Goal: Task Accomplishment & Management: Complete application form

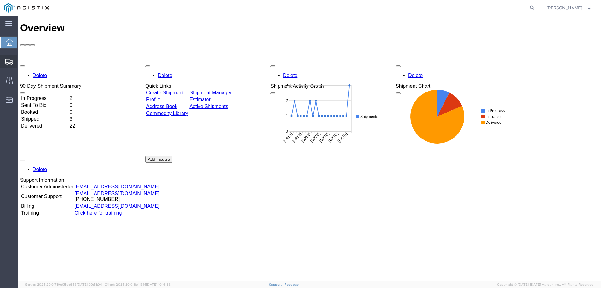
click at [0, 0] on span "Create Shipment" at bounding box center [0, 0] width 0 height 0
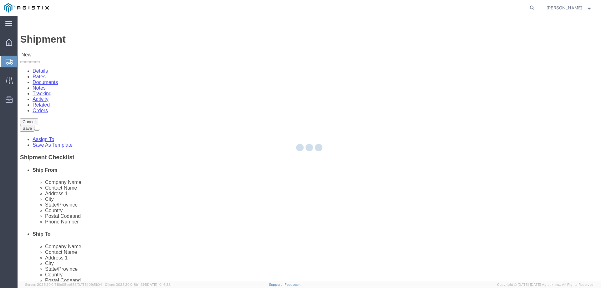
select select
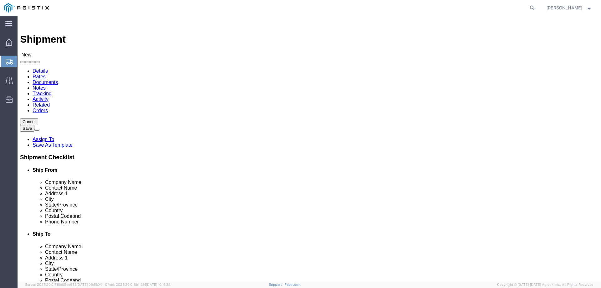
click select "Select Madden Bolt PG&E"
select select "9596"
click select "Select Madden Bolt PG&E"
select select
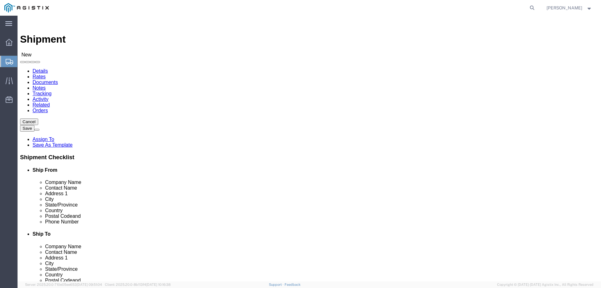
click select "Select All Others [GEOGRAPHIC_DATA] [GEOGRAPHIC_DATA] [GEOGRAPHIC_DATA] [GEOGRA…"
select select "23082"
click select "Select All Others [GEOGRAPHIC_DATA] [GEOGRAPHIC_DATA] [GEOGRAPHIC_DATA] [GEOGRA…"
select select "MYPROFILE"
select select "[GEOGRAPHIC_DATA]"
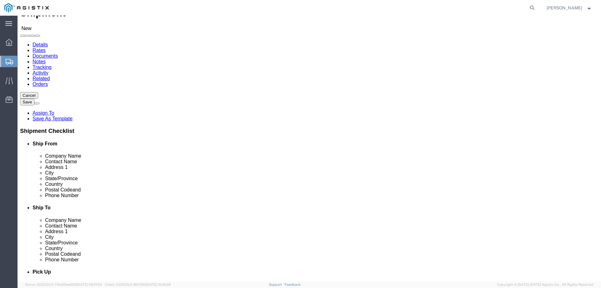
scroll to position [63, 0]
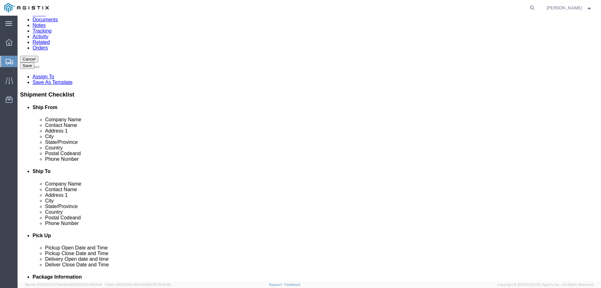
click span
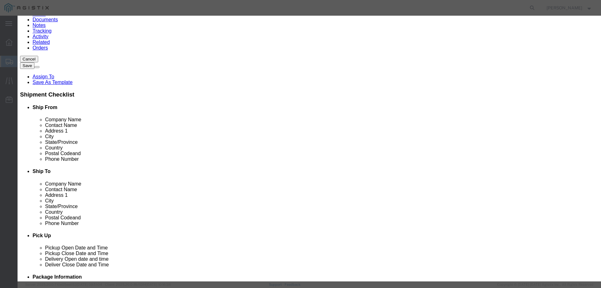
click select "Search by Address Book Name City Company Name Contact Name Country CustomerAlia…"
select select "city"
click select "Search by Address Book Name City Company Name Contact Name Country CustomerAlia…"
drag, startPoint x: 230, startPoint y: 56, endPoint x: 248, endPoint y: 54, distance: 18.6
click input "text"
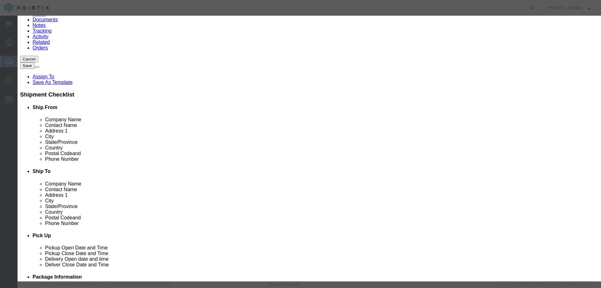
type input "[GEOGRAPHIC_DATA]"
click button "button"
click button "Select"
select select "CA"
click button "Close"
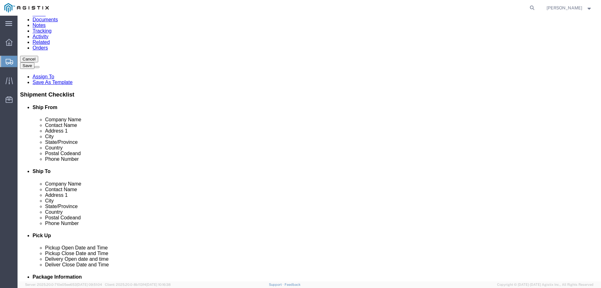
click input "text"
type input "[PERSON_NAME]"
click input "text"
type input "[PERSON_NAME]"
click input "[PERSON_NAME]"
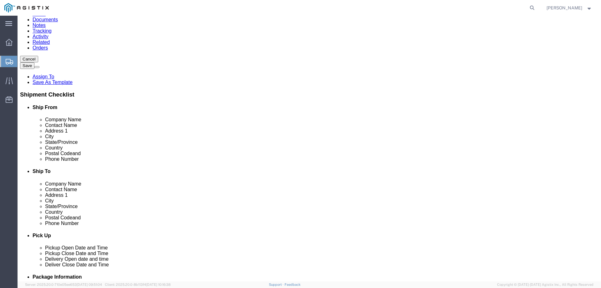
drag, startPoint x: 366, startPoint y: 202, endPoint x: 284, endPoint y: 201, distance: 82.6
click div "Phone Number [PERSON_NAME]"
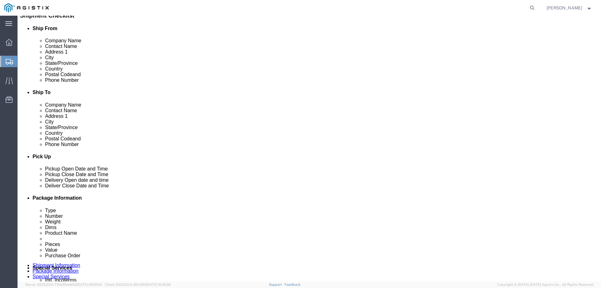
scroll to position [173, 0]
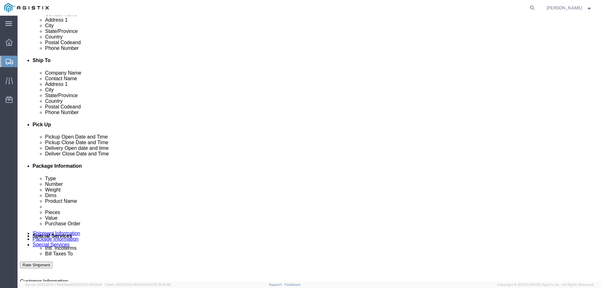
type input "8319025675"
click div "[DATE] 4:00 PM"
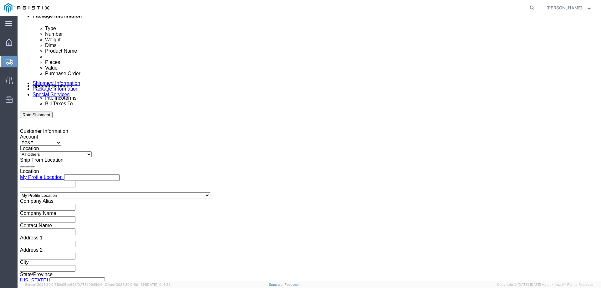
drag, startPoint x: 56, startPoint y: 165, endPoint x: 28, endPoint y: 165, distance: 28.2
click input "4:00 PM"
click input "8:00 PM"
type input "8:00 AM"
click button "Apply"
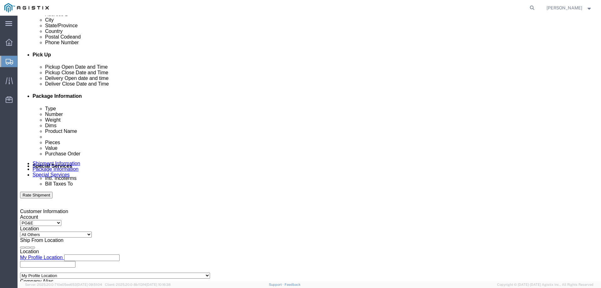
scroll to position [229, 0]
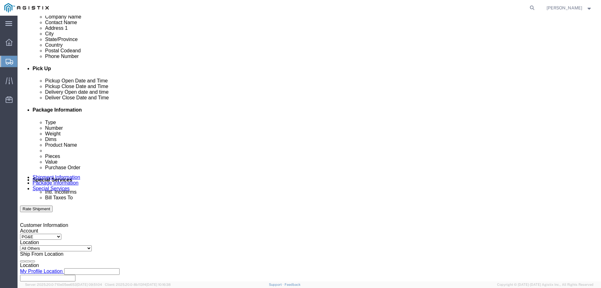
click div "[DATE] 9:00 AM"
click input "9:00 AM"
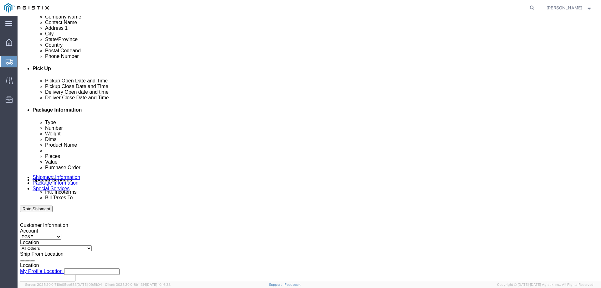
click input "3:00 AM"
type input "3:00 PM"
click button "Apply"
click div
click input "4:00 PM"
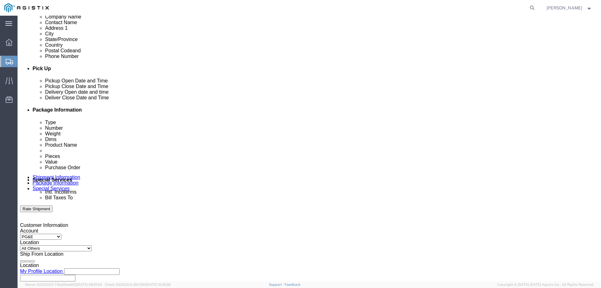
click input "8:00 PM"
type input "8:00 AM"
click button "Apply"
click div
click input "3:00 AM"
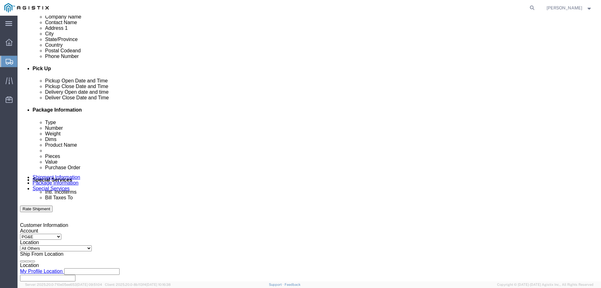
type input "3:00 PM"
click button "Apply"
click input "text"
type input "2701234277"
click select "Select Account Type Activity ID Airline Appointment Number ASN Batch Request # …"
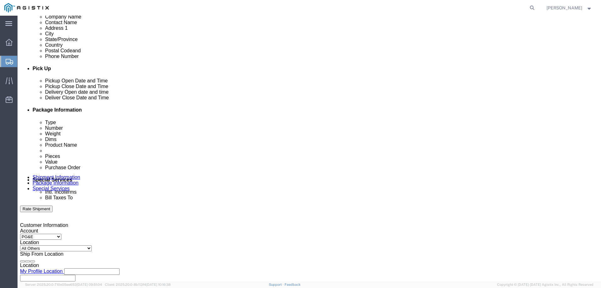
select select "BOL"
click select "Select Account Type Activity ID Airline Appointment Number ASN Batch Request # …"
click input "text"
type input "154182"
click select "Select Account Type Activity ID Airline Appointment Number ASN Batch Request # …"
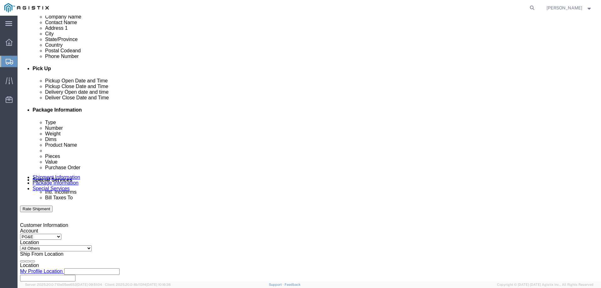
select select "PURCHORD"
click select "Select Account Type Activity ID Airline Appointment Number ASN Batch Request # …"
click input "text"
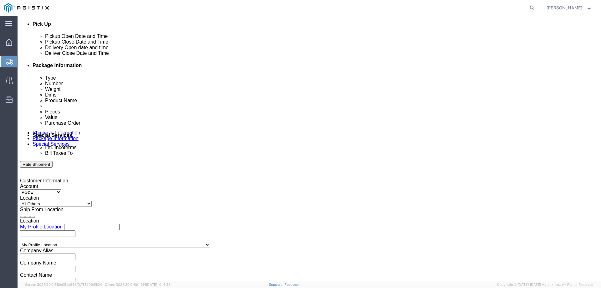
scroll to position [323, 0]
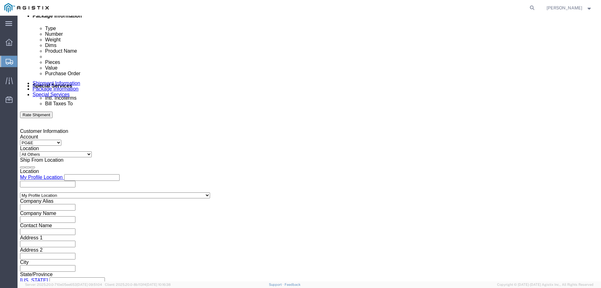
type input "666566"
click select "Select Air Less than Truckload Multi-Leg Ocean Freight Rail Small Parcel Truckl…"
select select "TL"
click select "Select Air Less than Truckload Multi-Leg Ocean Freight Rail Small Parcel Truckl…"
click select "Select 1-Ton (PSS) 10 Wheel 10 Yard Dump Truck 20 Yard Dump Truck Bobtail Botto…"
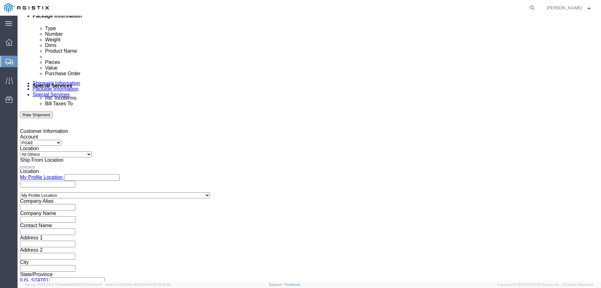
select select "FLBD"
click select "Select 1-Ton (PSS) 10 Wheel 10 Yard Dump Truck 20 Yard Dump Truck Bobtail Botto…"
click select "Select 35 Feet 20 Feet 28 Feet 53 Feet 40 Feet 48 Feet"
select select "20FT"
click select "Select 35 Feet 20 Feet 28 Feet 53 Feet 40 Feet 48 Feet"
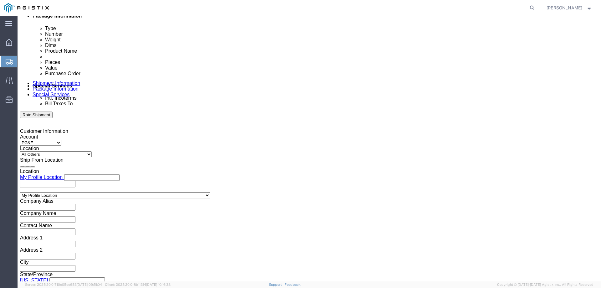
click button "Continue"
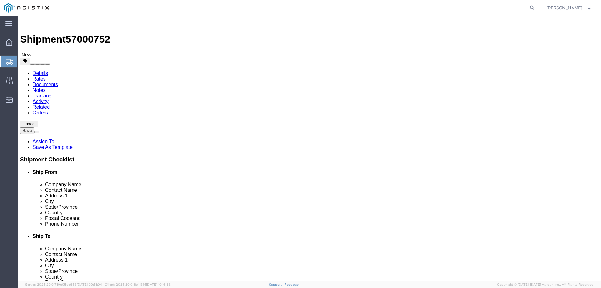
click select "Select Bulk Bundle(s) Cardboard Box(es) Carton(s) Crate(s) Drum(s) (Fiberboard)…"
select select "PSNS"
click select "Select Bulk Bundle(s) Cardboard Box(es) Carton(s) Crate(s) Drum(s) (Fiberboard)…"
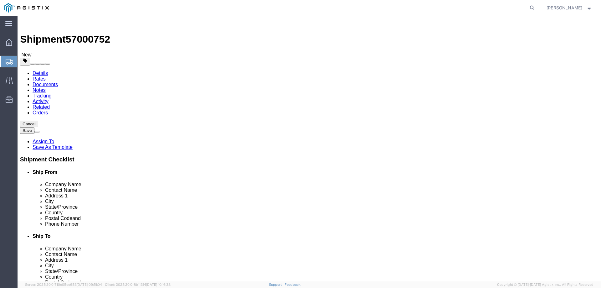
click input "text"
type input "96"
type input "48"
type input "11"
click input "0.00"
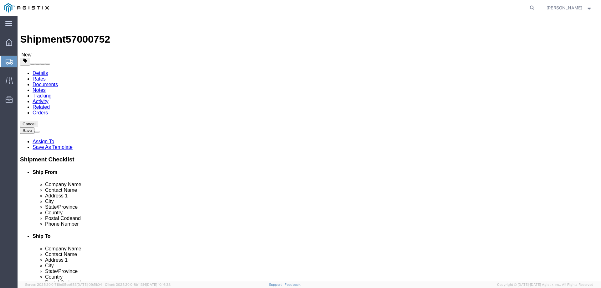
drag, startPoint x: 105, startPoint y: 156, endPoint x: 66, endPoint y: 158, distance: 39.5
click div "Weight Total weight of packages in pounds or kilograms 0.002145 Select kgs lbs …"
type input "2145"
click link "Add Content"
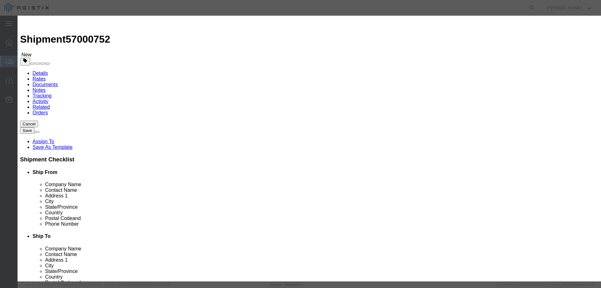
drag, startPoint x: 192, startPoint y: 47, endPoint x: 248, endPoint y: 35, distance: 57.9
click input "text"
type input "STEEL RODS"
drag, startPoint x: 211, startPoint y: 69, endPoint x: 197, endPoint y: 59, distance: 16.5
click input "text"
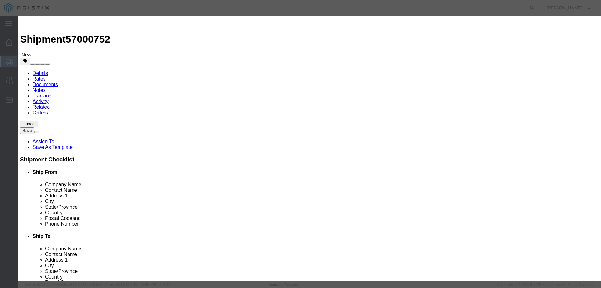
click input "1"
drag, startPoint x: 202, startPoint y: 59, endPoint x: 153, endPoint y: 50, distance: 49.5
click div "Product Name STEEL RODS Pieces 1 Select Bag Barrels 100Board Feet Bottle Box Bl…"
type input "64"
click input "text"
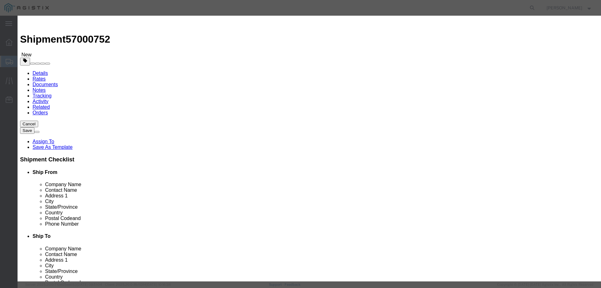
type input "5216"
click button "Save & Close"
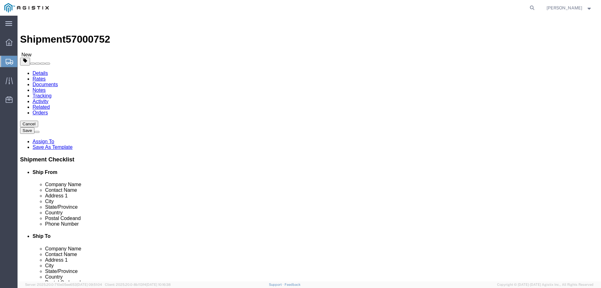
click link "Add Package"
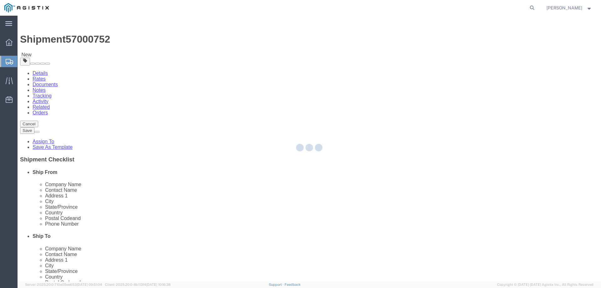
select select "PSNS"
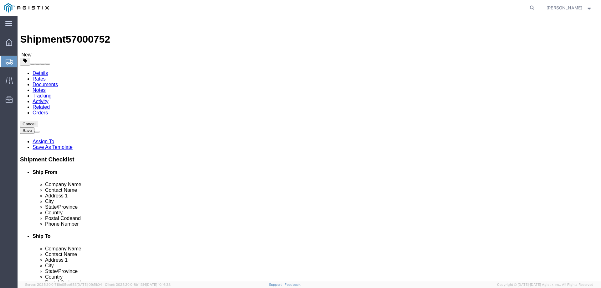
click select "Select Bulk Bundle(s) Cardboard Box(es) Carton(s) Crate(s) Drum(s) (Fiberboard)…"
select select "PSNS"
click select "Select Bulk Bundle(s) Cardboard Box(es) Carton(s) Crate(s) Drum(s) (Fiberboard)…"
click input "text"
type input "102"
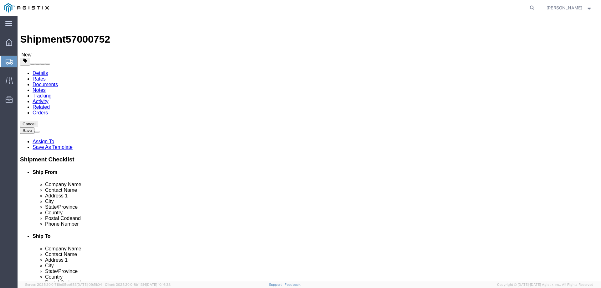
type input "48"
type input "11"
click link "Add Content"
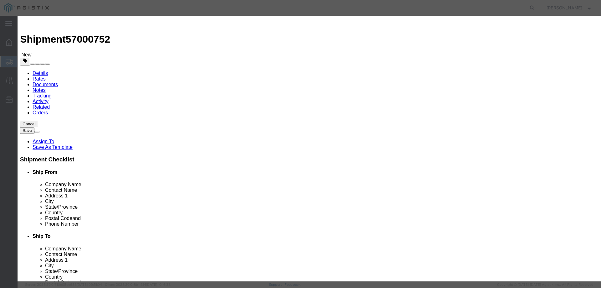
click input "text"
type input "STEEL RODS"
click input "0"
drag, startPoint x: 207, startPoint y: 62, endPoint x: 108, endPoint y: 52, distance: 100.3
click div "Product Name STEEL RODS STEEL Pieces 0 Select Bag Barrels 100Board Feet Bottle …"
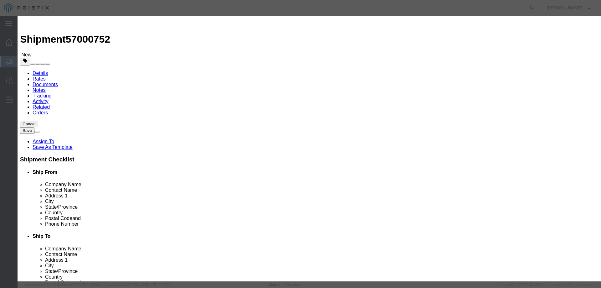
type input "48"
click input "text"
type input "3912"
click button "Save & Close"
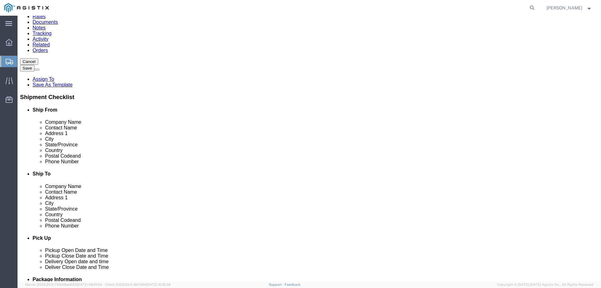
scroll to position [63, 0]
click link "Add Package"
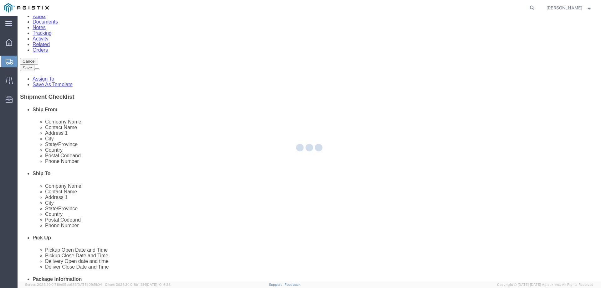
scroll to position [0, 0]
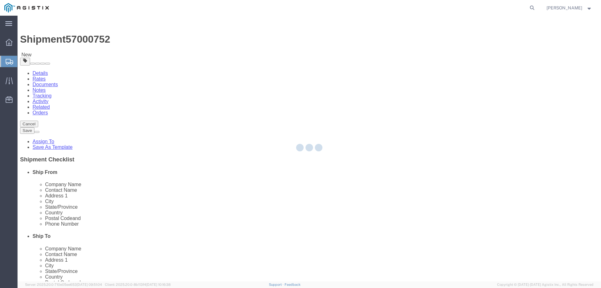
select select "PSNS"
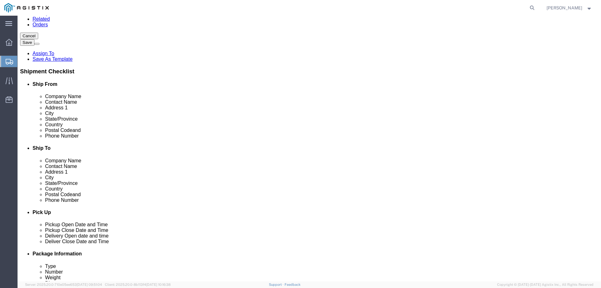
scroll to position [94, 0]
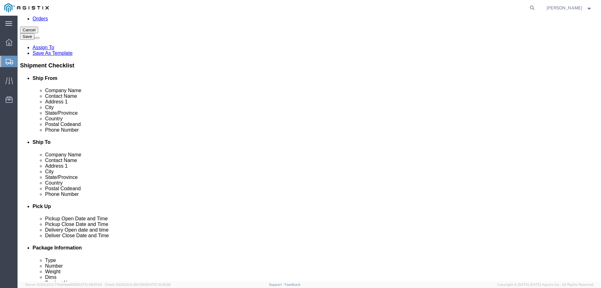
click select "Select Bulk Bundle(s) Cardboard Box(es) Carton(s) Crate(s) Drum(s) (Fiberboard)…"
select select "PSNS"
click select "Select Bulk Bundle(s) Cardboard Box(es) Carton(s) Crate(s) Drum(s) (Fiberboard)…"
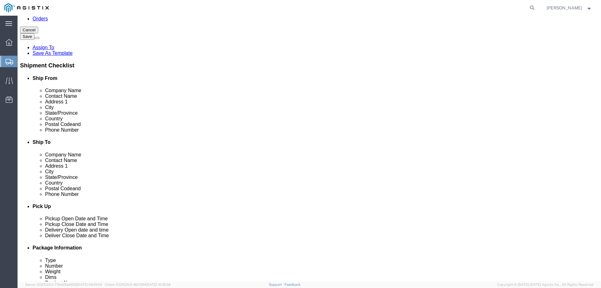
click input "text"
type input "66"
type input "48"
type input "11"
click input "0.00"
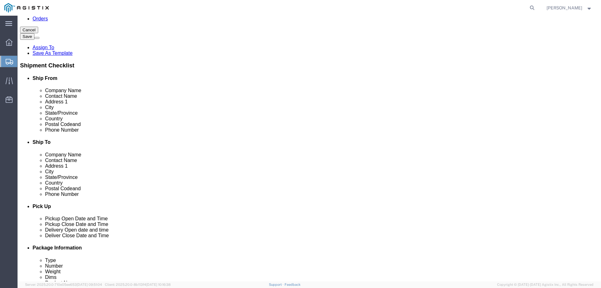
drag, startPoint x: 103, startPoint y: 229, endPoint x: 57, endPoint y: 223, distance: 46.3
click div "Weight 0.00 Select kgs lbs Ship. t°"
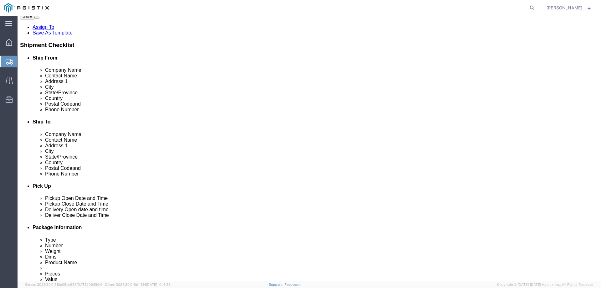
scroll to position [125, 0]
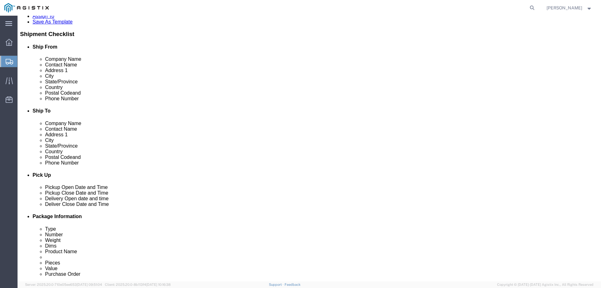
type input "1157"
click link "Add Content"
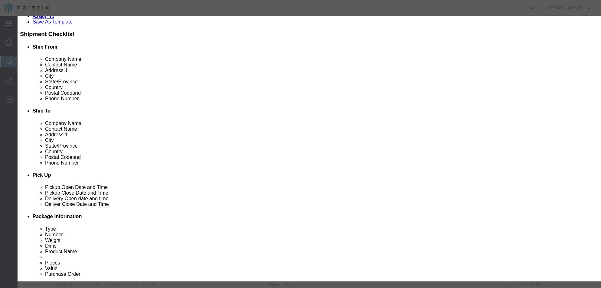
click input "text"
type input "STEEL RODS"
click input "0"
drag, startPoint x: 197, startPoint y: 60, endPoint x: 138, endPoint y: 55, distance: 59.4
click div "Pieces 0 Select Bag Barrels 100Board Feet Bottle Box Blister Pack Carats Can Ca…"
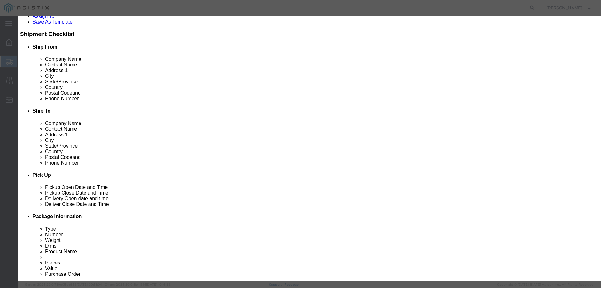
click input "0"
type input "64"
click input "text"
type input "10000"
click button "Save & Close"
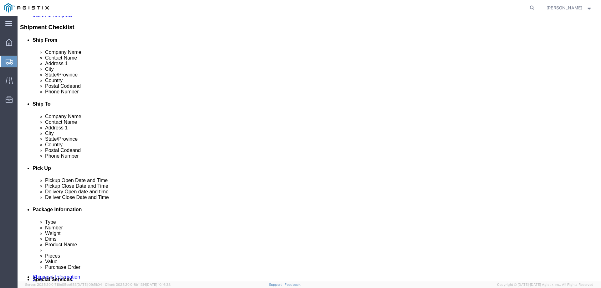
scroll to position [141, 0]
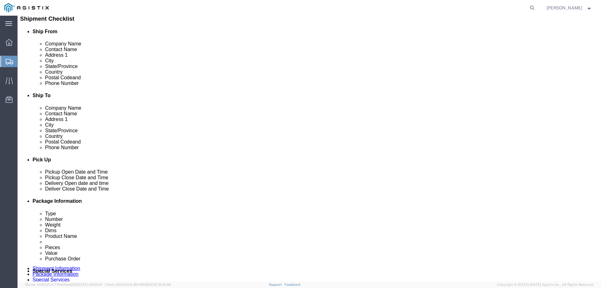
click div "1 x Pallet(s) Standard (Not Stackable) Package Type Select Bulk Bundle(s) Cardb…"
click dd "10000.00 USD"
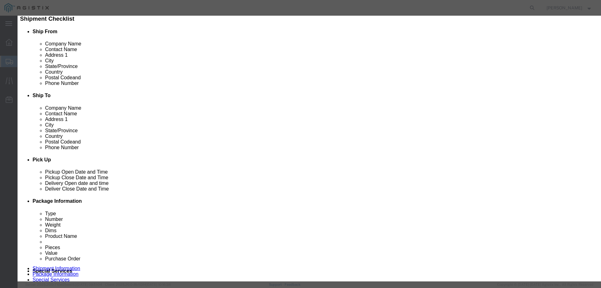
drag, startPoint x: 197, startPoint y: 71, endPoint x: 164, endPoint y: 70, distance: 33.2
click div "Total Value 10000.00 Select ADP AED AFN ALL AMD AOA ARS ATS AUD AWG AZN BAM BBD…"
click input "8000.00"
type input "7000.00"
click button "Save & Close"
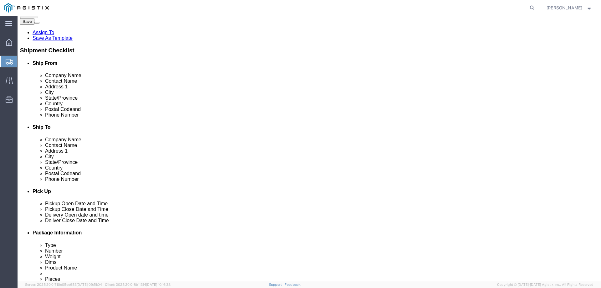
scroll to position [139, 0]
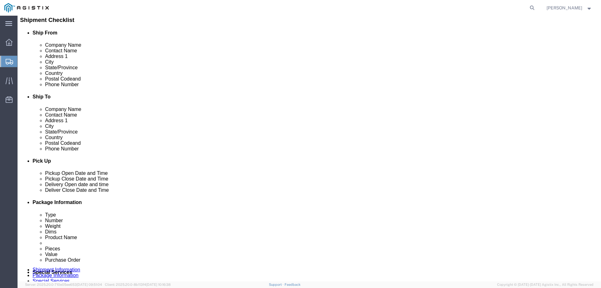
click dl "Pieces: 64.00 Each Total value: 7000.00 USD"
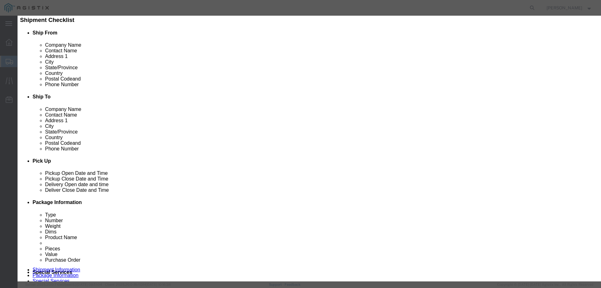
click input "7000.00"
type input "4000.00"
click button "Save & Close"
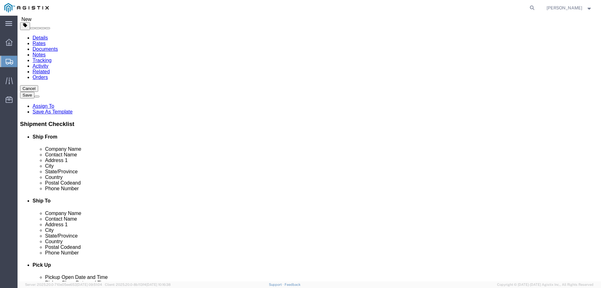
scroll to position [15, 0]
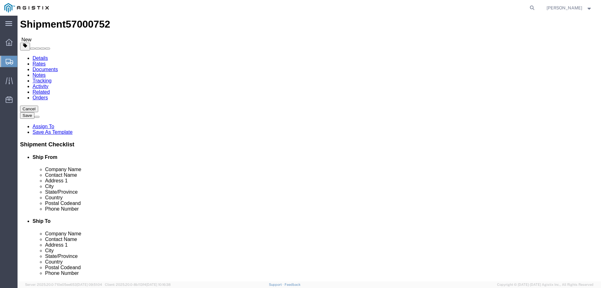
click link "Add Package"
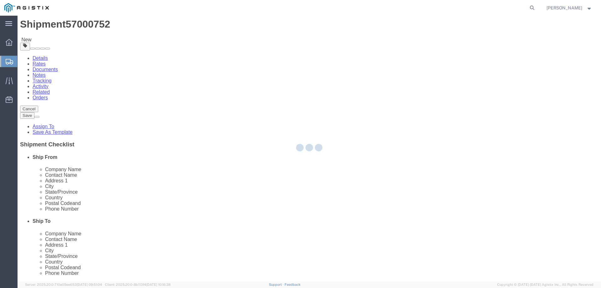
scroll to position [0, 0]
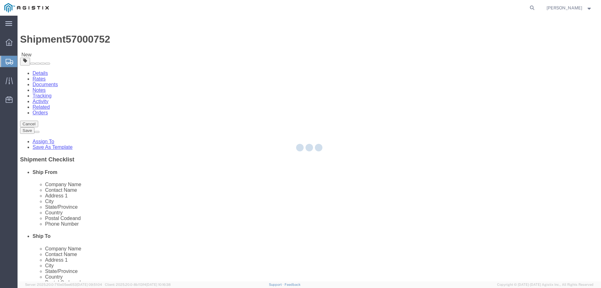
select select "PSNS"
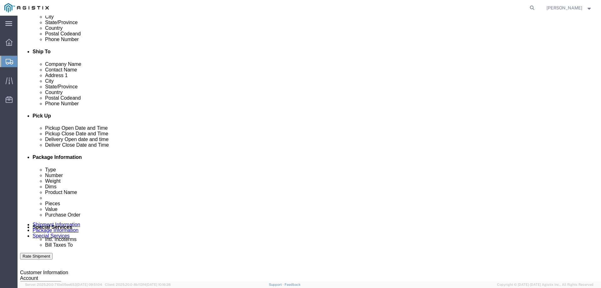
scroll to position [143, 0]
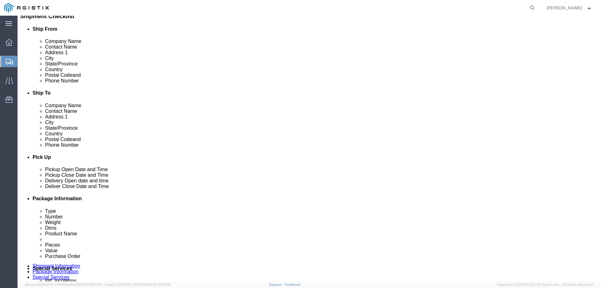
click select "Select Bulk Bundle(s) Cardboard Box(es) Carton(s) Crate(s) Drum(s) (Fiberboard)…"
select select "PSNS"
click select "Select Bulk Bundle(s) Cardboard Box(es) Carton(s) Crate(s) Drum(s) (Fiberboard)…"
click input "text"
type input "50"
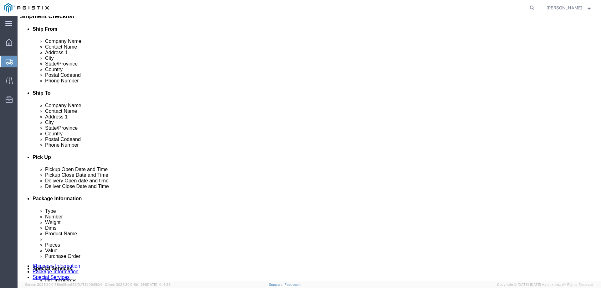
type input "8"
click input "8"
type input "48"
type input "21"
type input "1277"
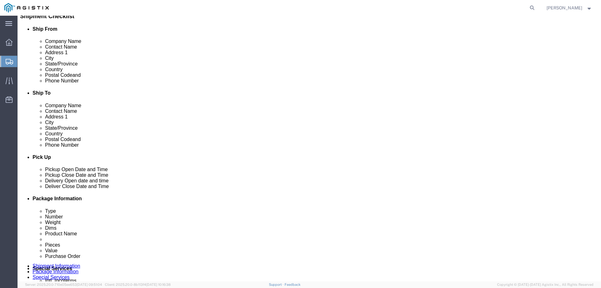
click link "Add Content"
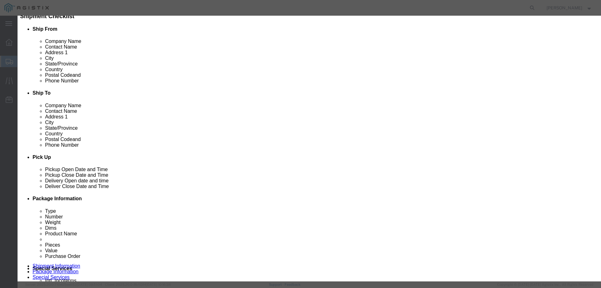
drag, startPoint x: 201, startPoint y: 44, endPoint x: 251, endPoint y: 37, distance: 51.2
click input "text"
type input "STEEL RODS"
click input "0"
drag, startPoint x: 183, startPoint y: 59, endPoint x: 168, endPoint y: 57, distance: 15.4
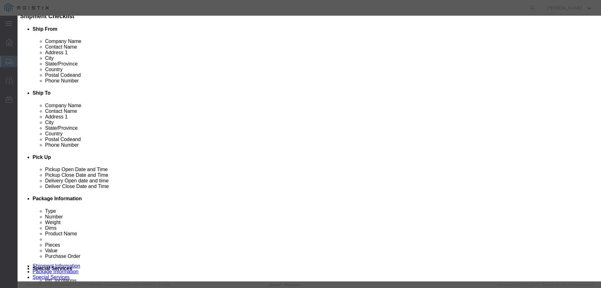
click div "Pieces 0 Select Bag Barrels 100Board Feet Bottle Box Blister Pack Carats Can Ca…"
click input "0"
type input "2"
type input "128"
click input "text"
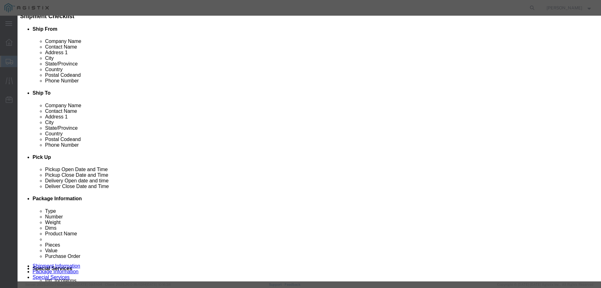
click input "text"
type input "2"
type input "3000"
click button "Save & Close"
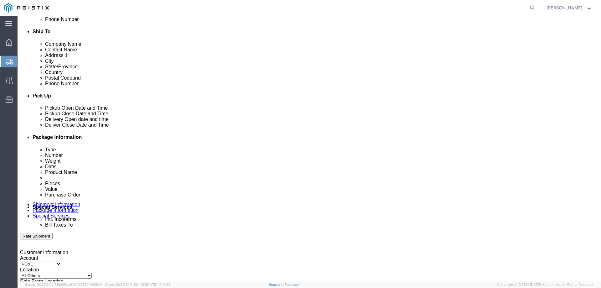
scroll to position [229, 0]
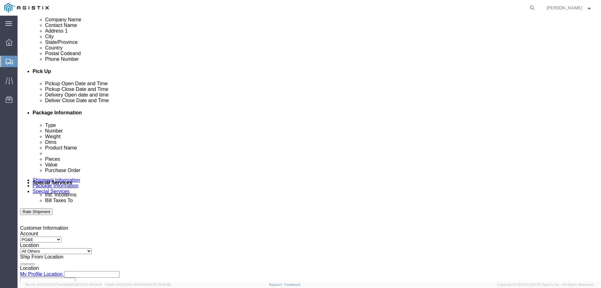
click button "Continue"
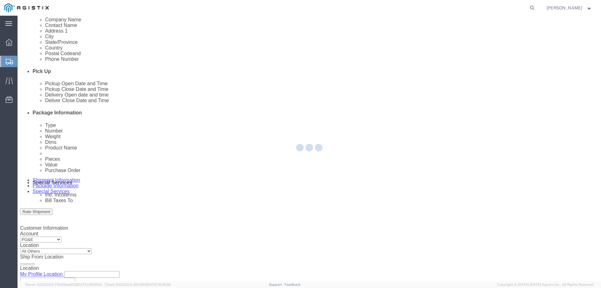
scroll to position [0, 0]
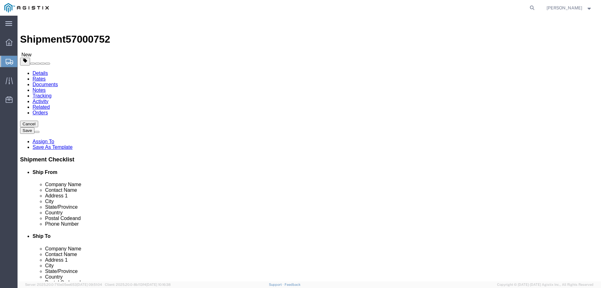
click icon
click input "0.00"
drag, startPoint x: 330, startPoint y: 156, endPoint x: 292, endPoint y: 151, distance: 38.9
click div "Weight 0.00 Select kgs lbs Ship. t°"
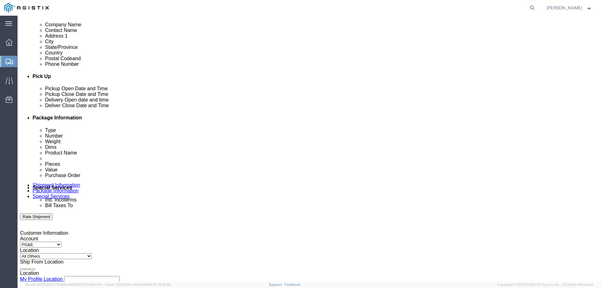
scroll to position [229, 0]
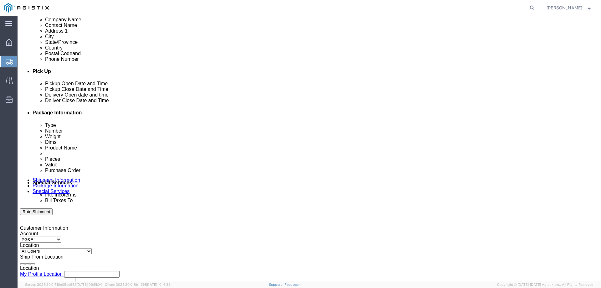
type input "1786"
click button "Continue"
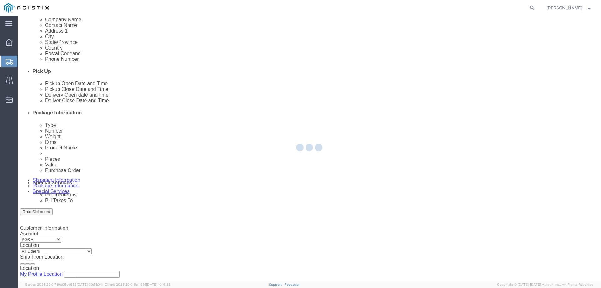
scroll to position [0, 0]
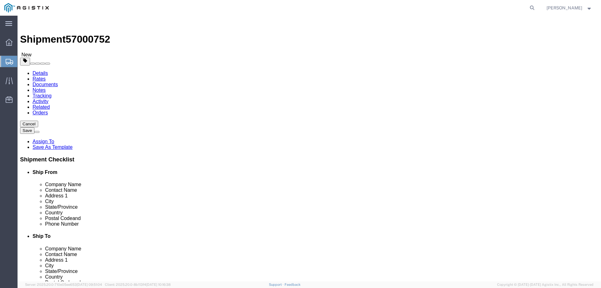
drag, startPoint x: 519, startPoint y: 252, endPoint x: 314, endPoint y: 182, distance: 216.5
click button "Rate Shipment"
